Goal: Task Accomplishment & Management: Manage account settings

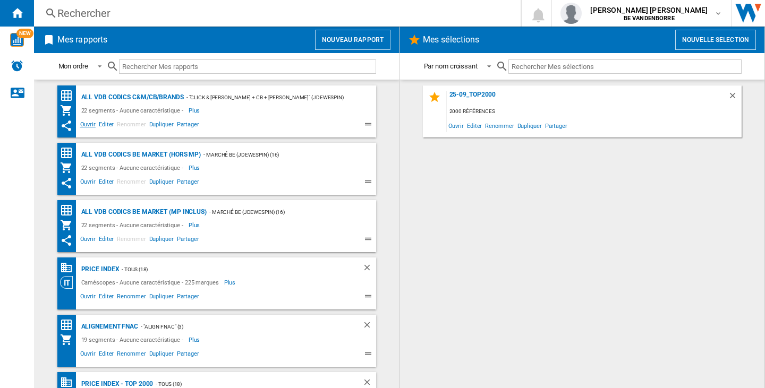
click at [85, 120] on span "Ouvrir" at bounding box center [88, 126] width 19 height 13
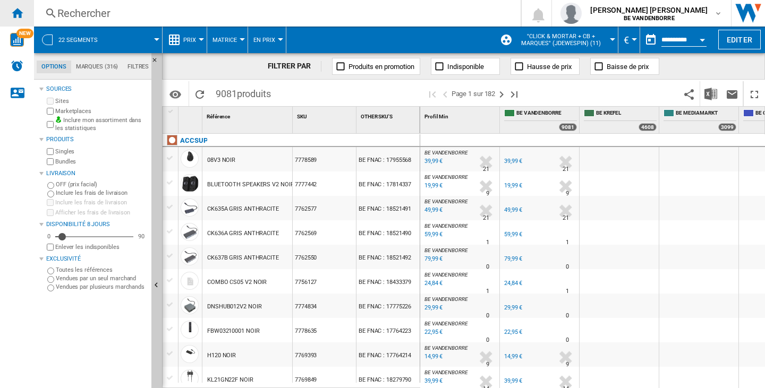
click at [15, 18] on ng-md-icon "Accueil" at bounding box center [17, 12] width 13 height 13
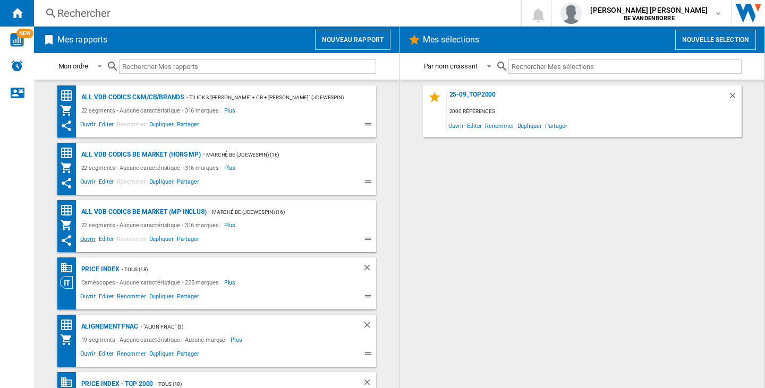
click at [87, 237] on span "Ouvrir" at bounding box center [88, 240] width 19 height 13
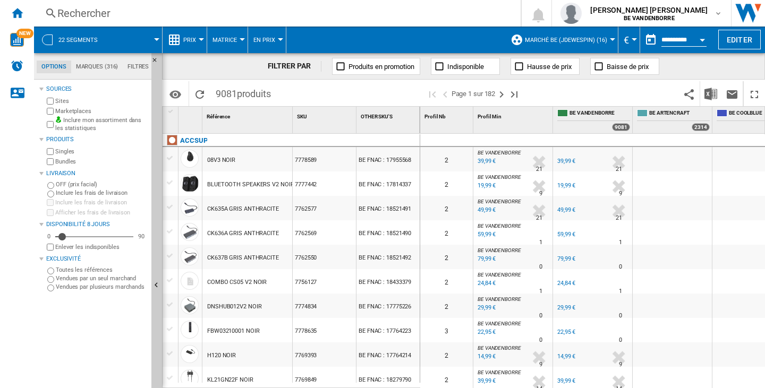
click at [635, 37] on md-menu "€ Argentin Peso Australian Dollar balboa Bolivia Bolíviano Bulgarian lev Canadi…" at bounding box center [629, 40] width 22 height 27
click at [631, 42] on button "€" at bounding box center [629, 40] width 11 height 27
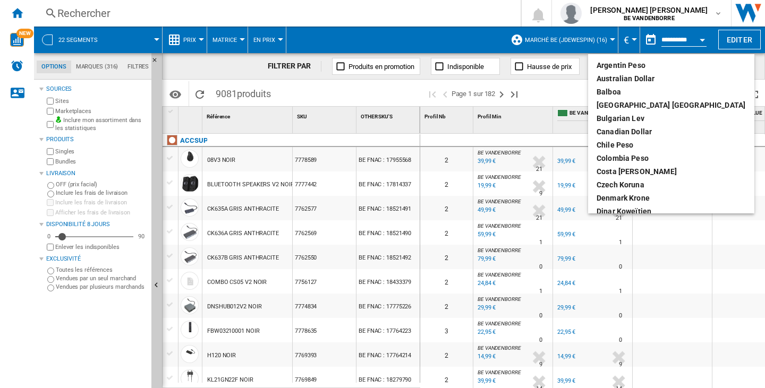
click at [631, 42] on md-backdrop at bounding box center [382, 194] width 765 height 388
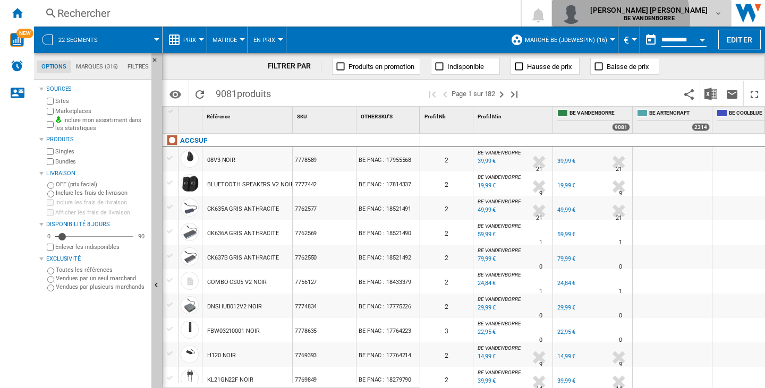
click at [662, 18] on b "BE VANDENBORRE" at bounding box center [649, 18] width 51 height 7
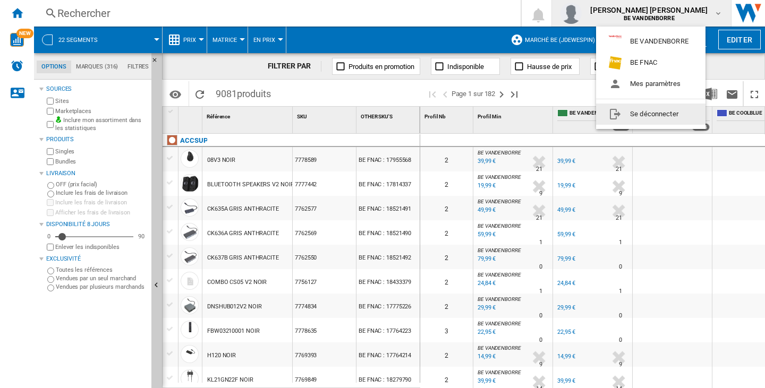
click at [657, 114] on button "Se déconnecter" at bounding box center [650, 114] width 109 height 21
